Goal: Task Accomplishment & Management: Manage account settings

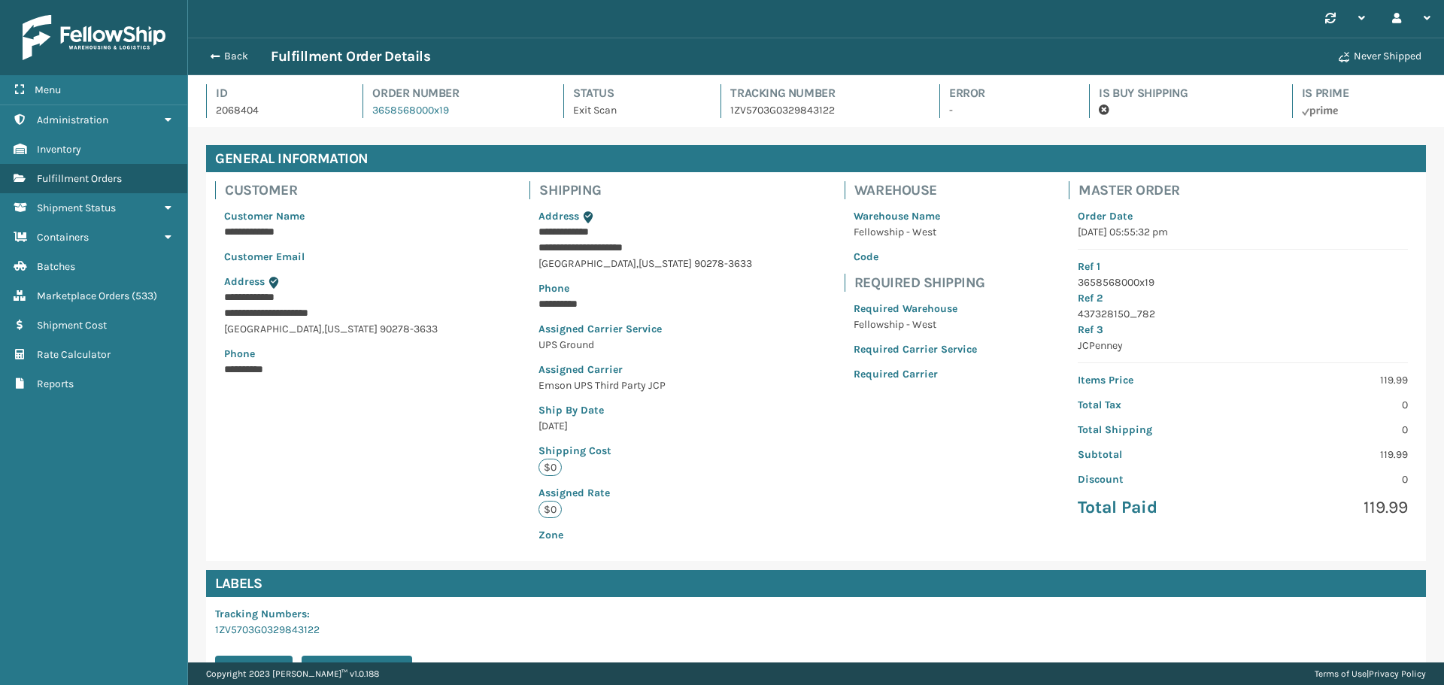
scroll to position [204, 0]
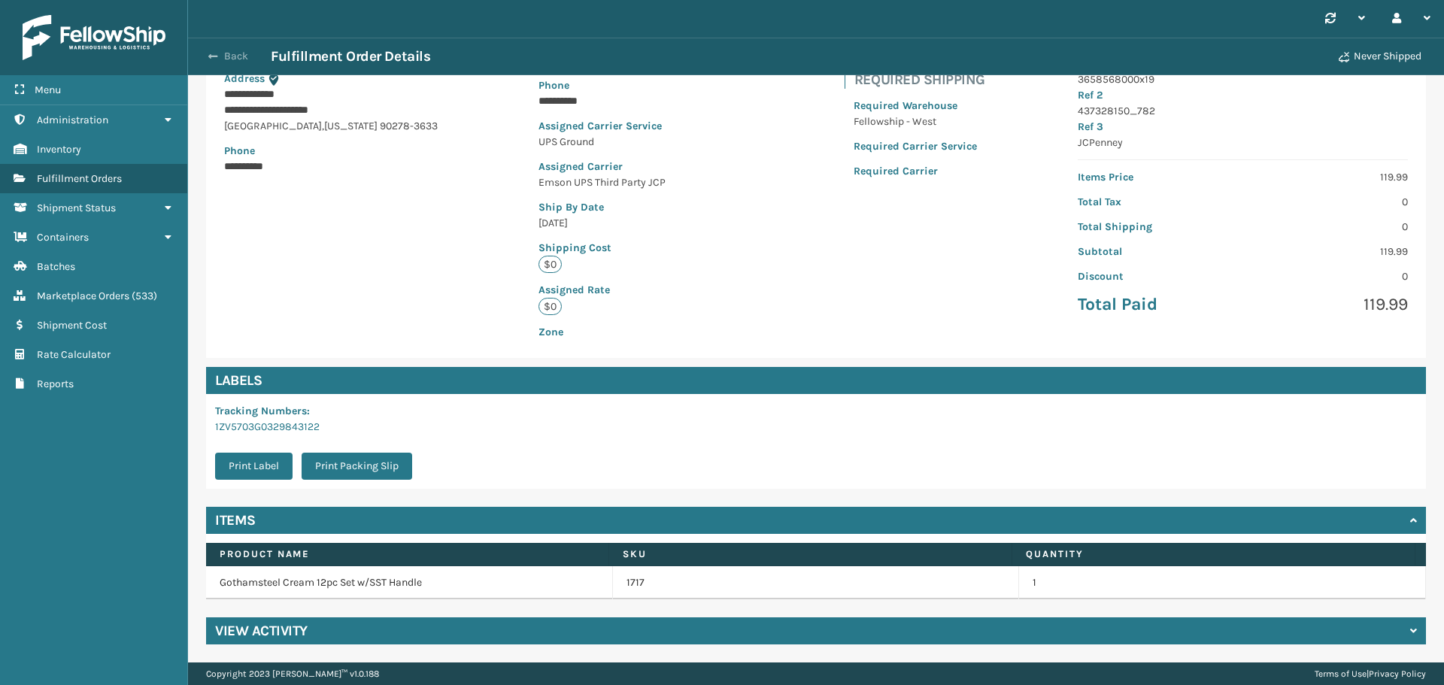
click at [212, 53] on span "button" at bounding box center [212, 56] width 9 height 11
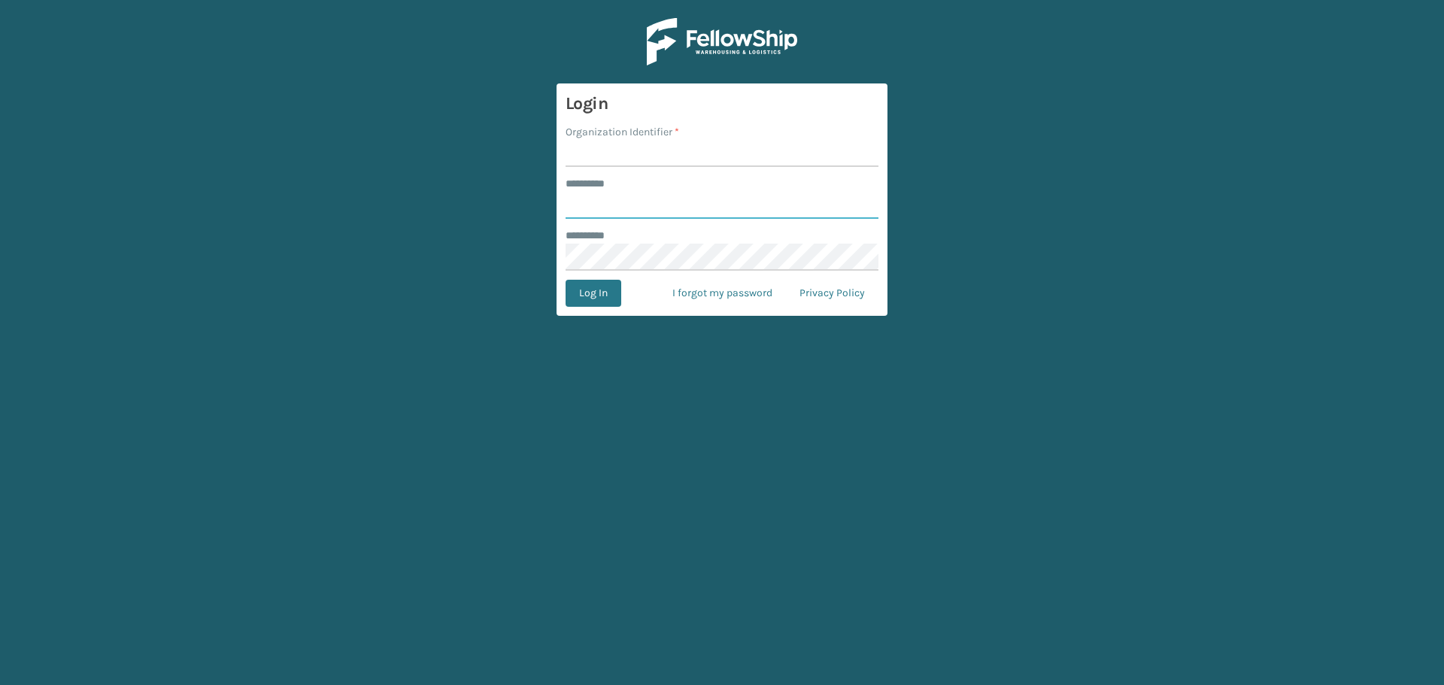
type input "*********"
click at [659, 153] on input "Organization Identifier *" at bounding box center [721, 153] width 313 height 27
type input "Emson"
click at [565, 280] on button "Log In" at bounding box center [593, 293] width 56 height 27
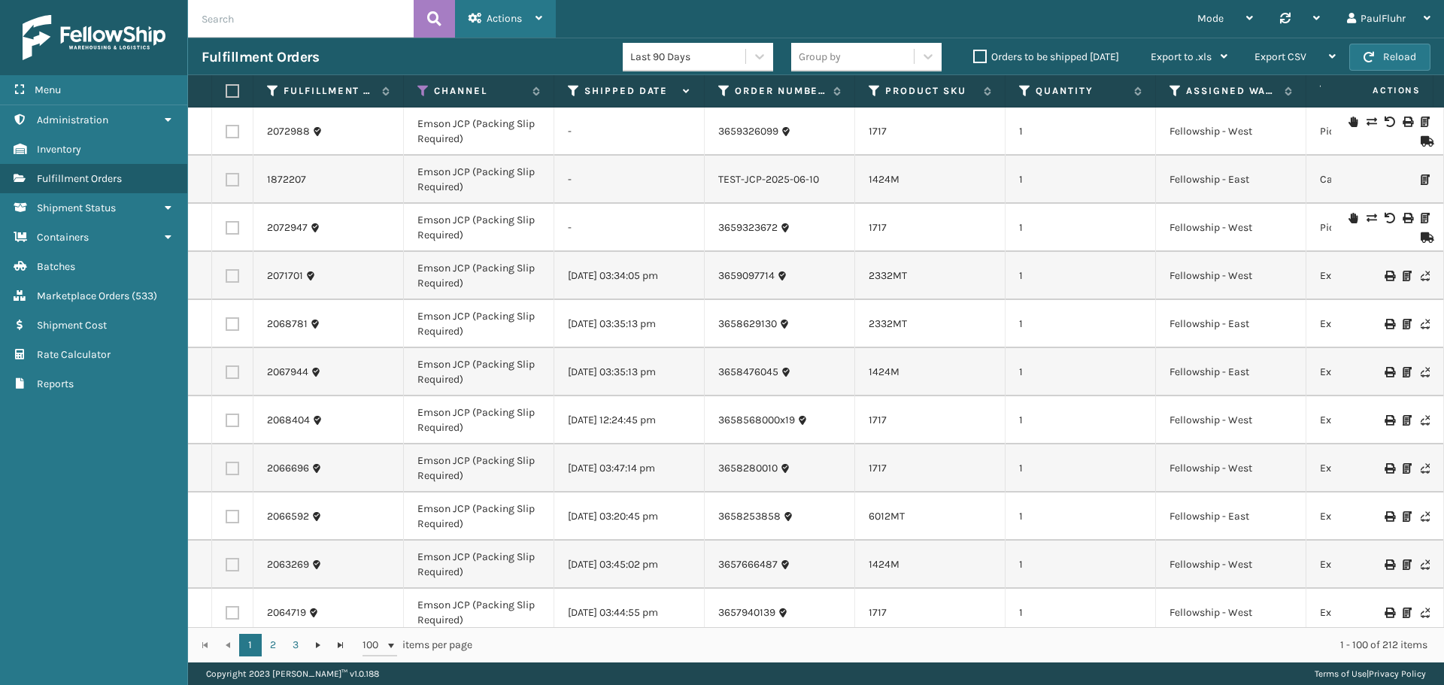
click at [489, 10] on div "Actions" at bounding box center [505, 19] width 74 height 38
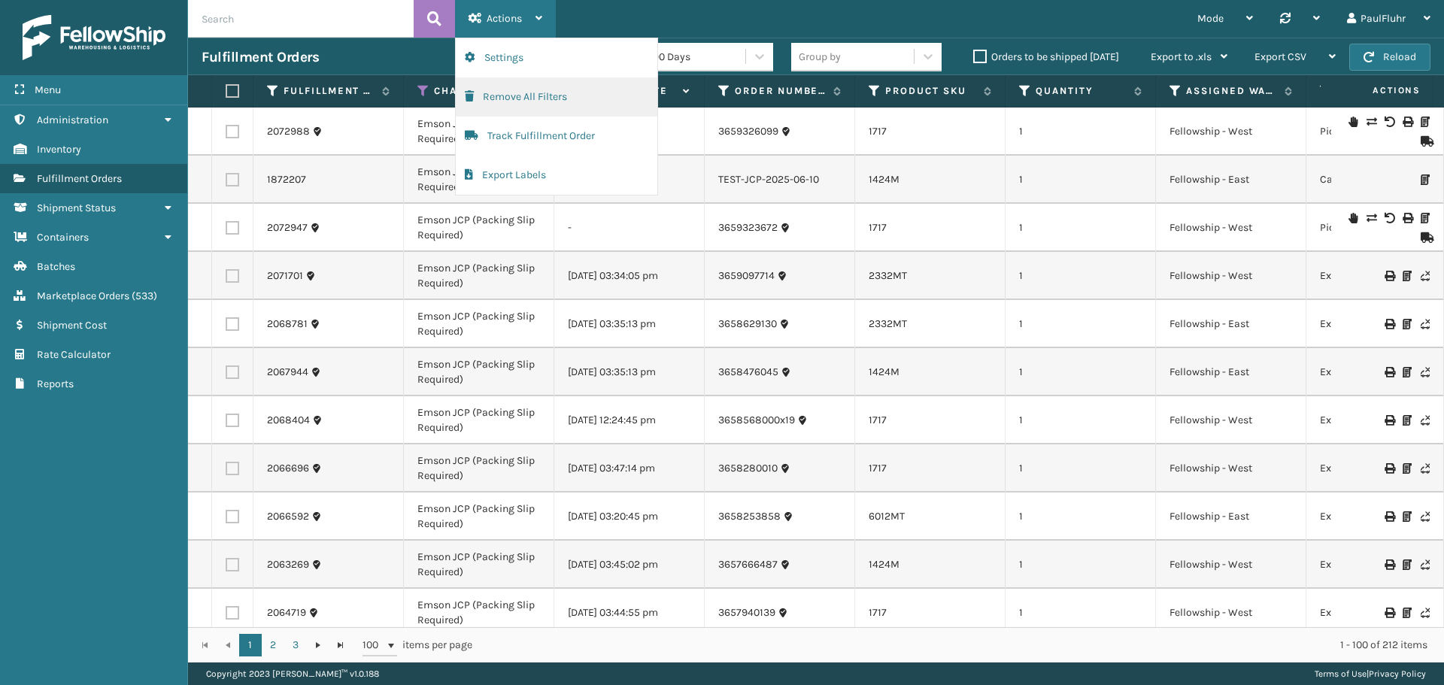
click at [513, 95] on button "Remove All Filters" at bounding box center [557, 96] width 202 height 39
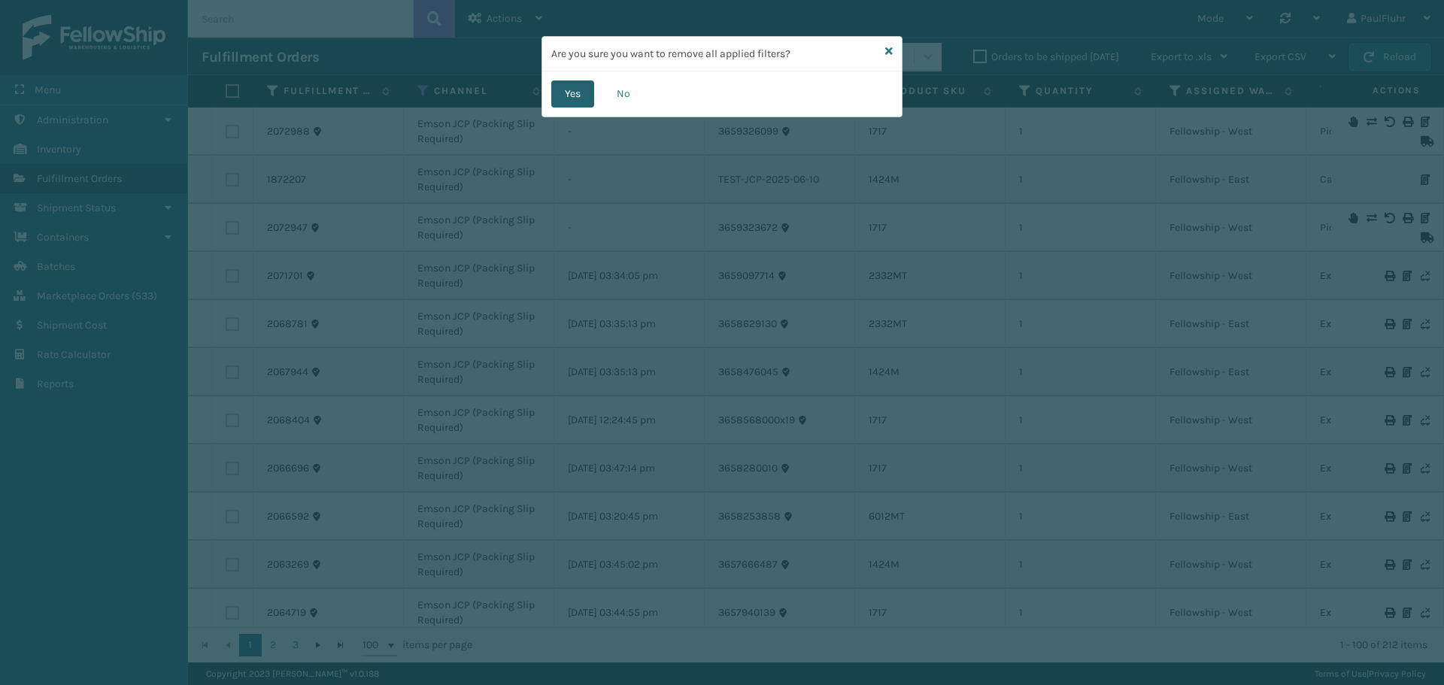
click at [577, 98] on button "Yes" at bounding box center [572, 93] width 43 height 27
